Goal: Transaction & Acquisition: Purchase product/service

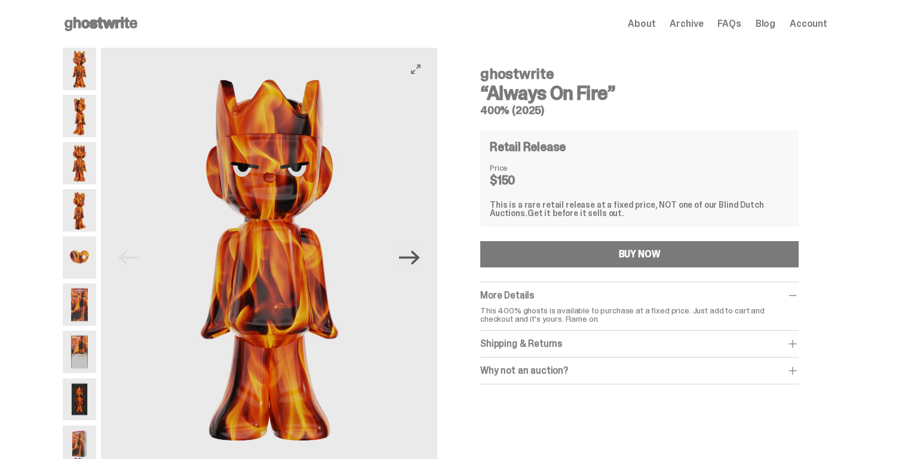
click at [407, 251] on icon "Next" at bounding box center [409, 257] width 21 height 21
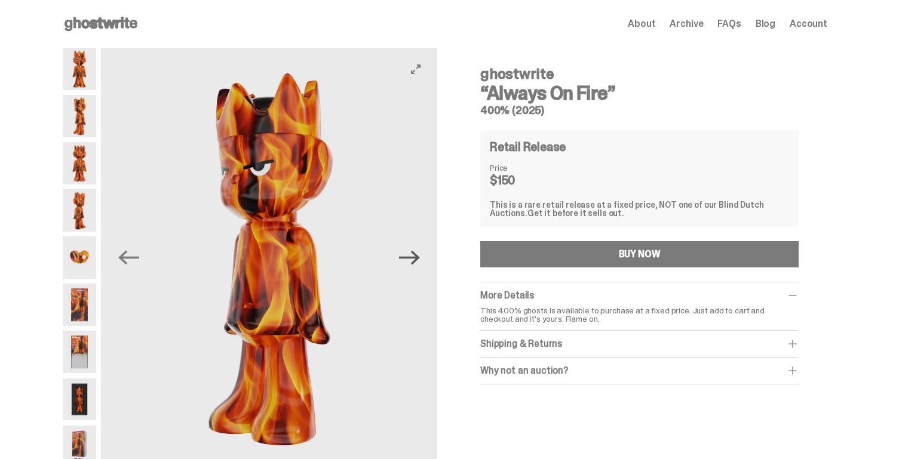
click at [407, 251] on icon "Next" at bounding box center [409, 257] width 21 height 21
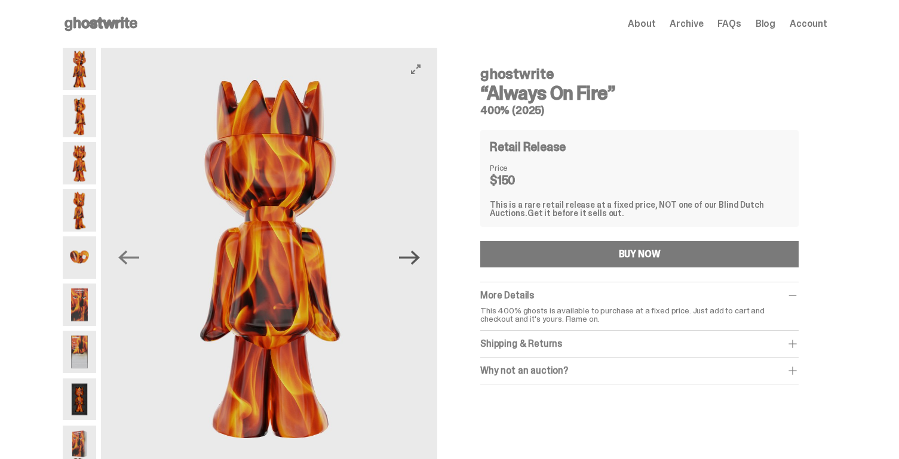
click at [407, 251] on icon "Next" at bounding box center [409, 257] width 21 height 21
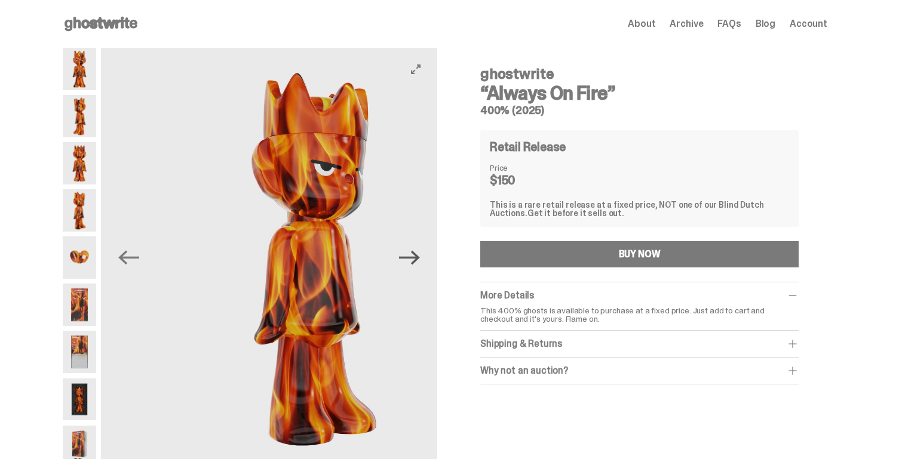
click at [407, 251] on icon "Next" at bounding box center [409, 257] width 21 height 21
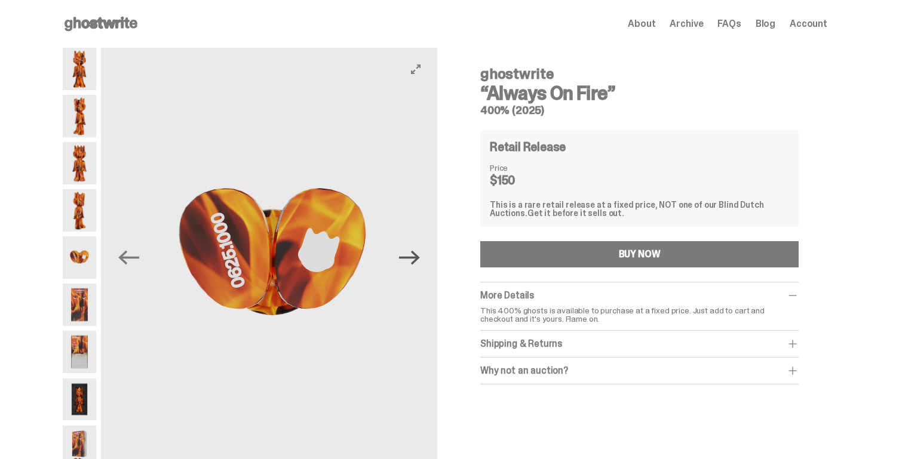
click at [407, 251] on icon "Next" at bounding box center [409, 257] width 21 height 21
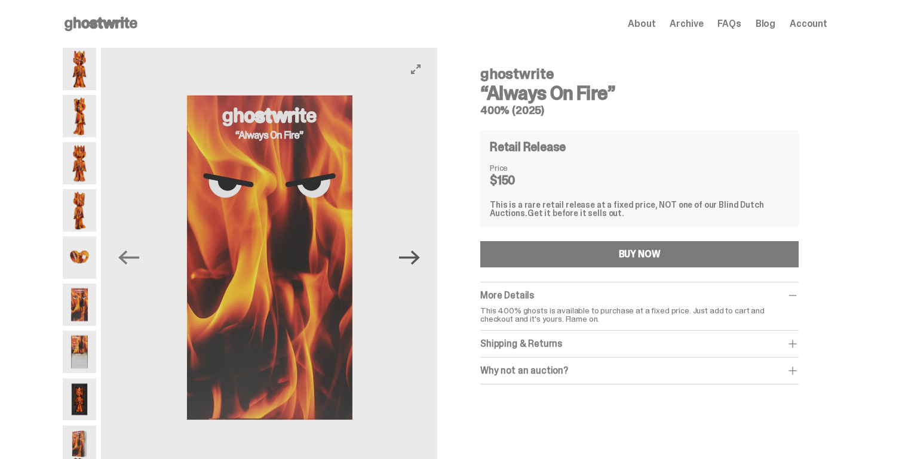
click at [407, 251] on icon "Next" at bounding box center [409, 257] width 21 height 21
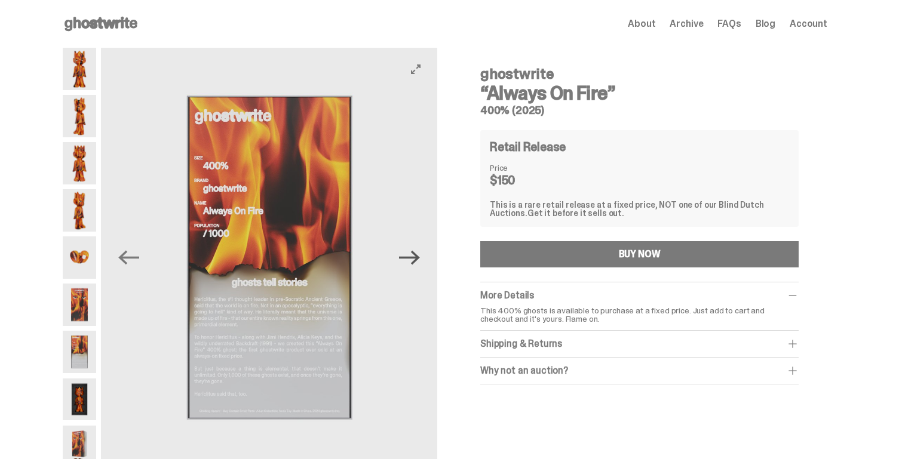
click at [407, 251] on icon "Next" at bounding box center [409, 257] width 21 height 21
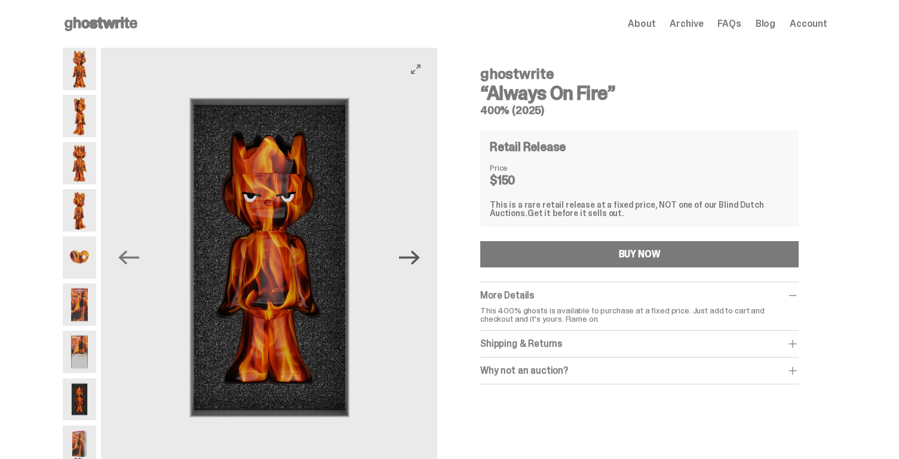
click at [407, 251] on icon "Next" at bounding box center [409, 257] width 21 height 21
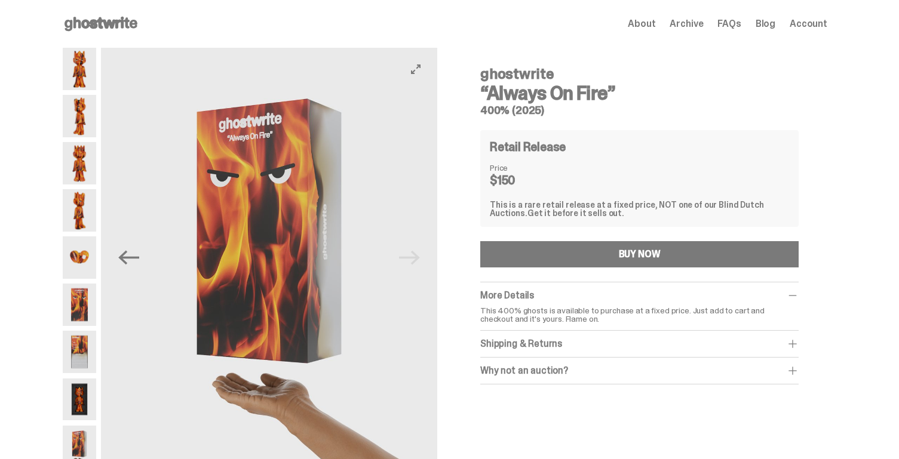
click at [407, 251] on img at bounding box center [269, 258] width 336 height 420
